Goal: Task Accomplishment & Management: Use online tool/utility

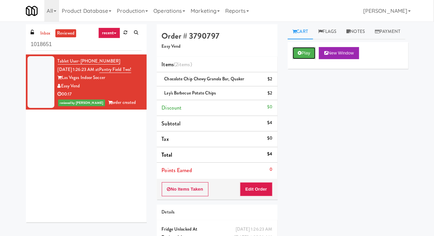
click at [295, 59] on button "Play" at bounding box center [304, 53] width 23 height 12
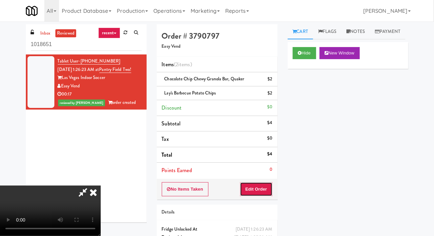
click at [266, 190] on button "Edit Order" at bounding box center [256, 189] width 33 height 14
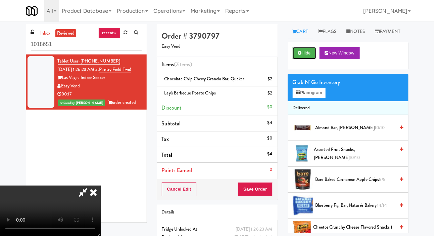
click at [307, 59] on button "Hide" at bounding box center [304, 53] width 23 height 12
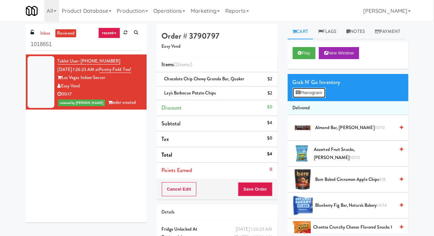
click at [311, 98] on button "Planogram" at bounding box center [309, 93] width 33 height 10
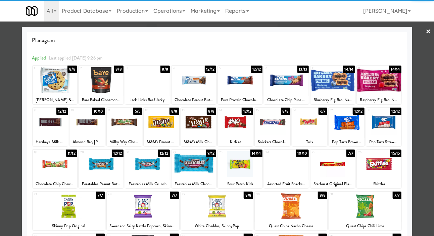
scroll to position [13, 0]
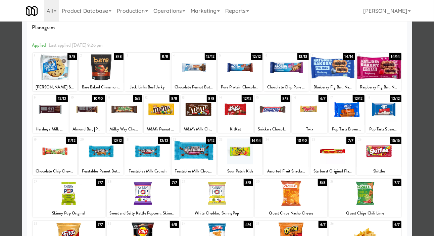
click at [7, 121] on div at bounding box center [217, 118] width 434 height 236
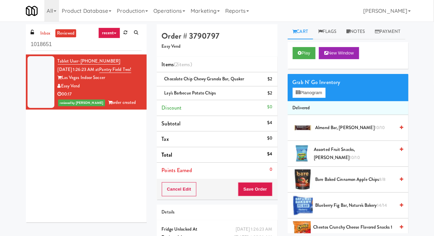
click at [433, 114] on div "inbox reviewed recent all unclear take inventory issue suspicious failed recent…" at bounding box center [217, 146] width 434 height 244
click at [433, 97] on div "inbox reviewed recent all unclear take inventory issue suspicious failed recent…" at bounding box center [217, 146] width 434 height 244
